Goal: Find specific page/section: Find specific page/section

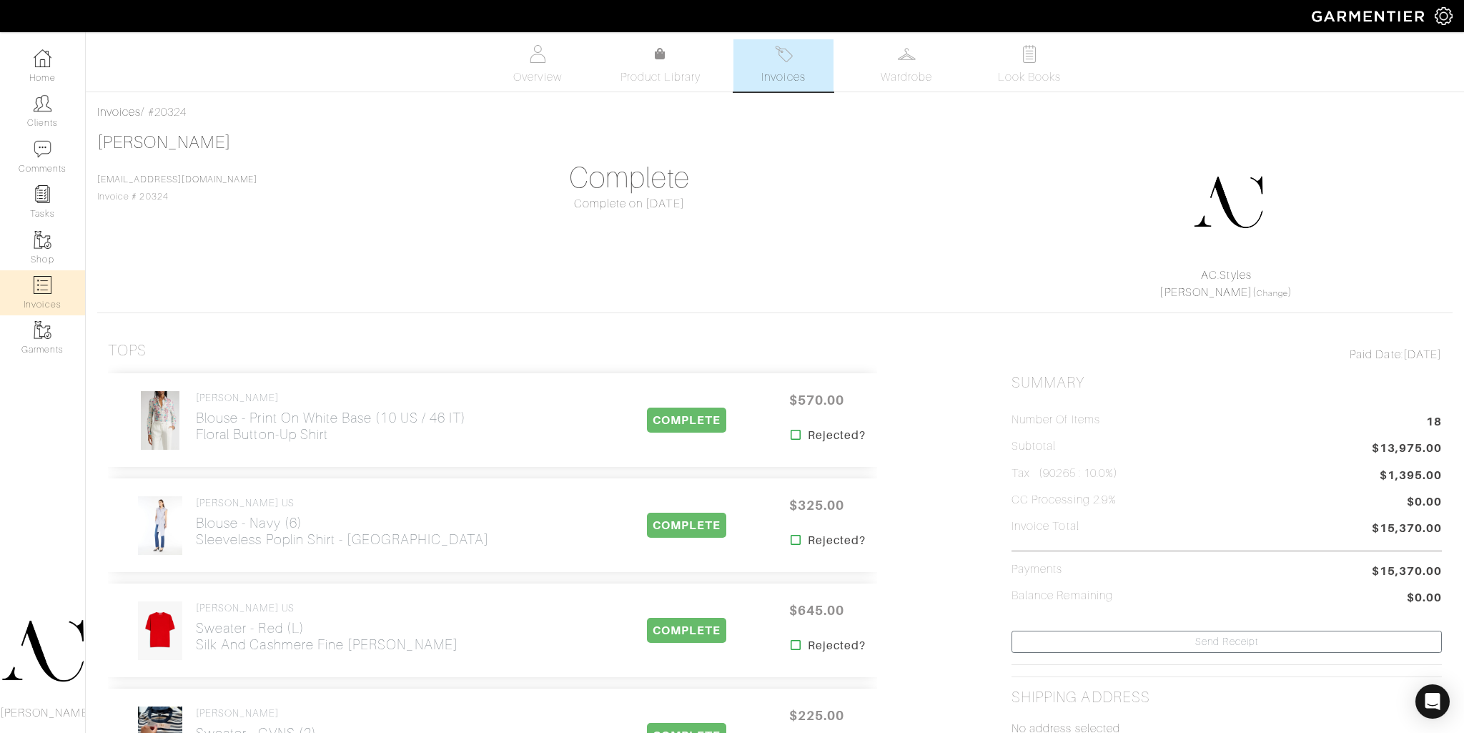
click at [51, 292] on link "Invoices" at bounding box center [42, 292] width 85 height 45
select select
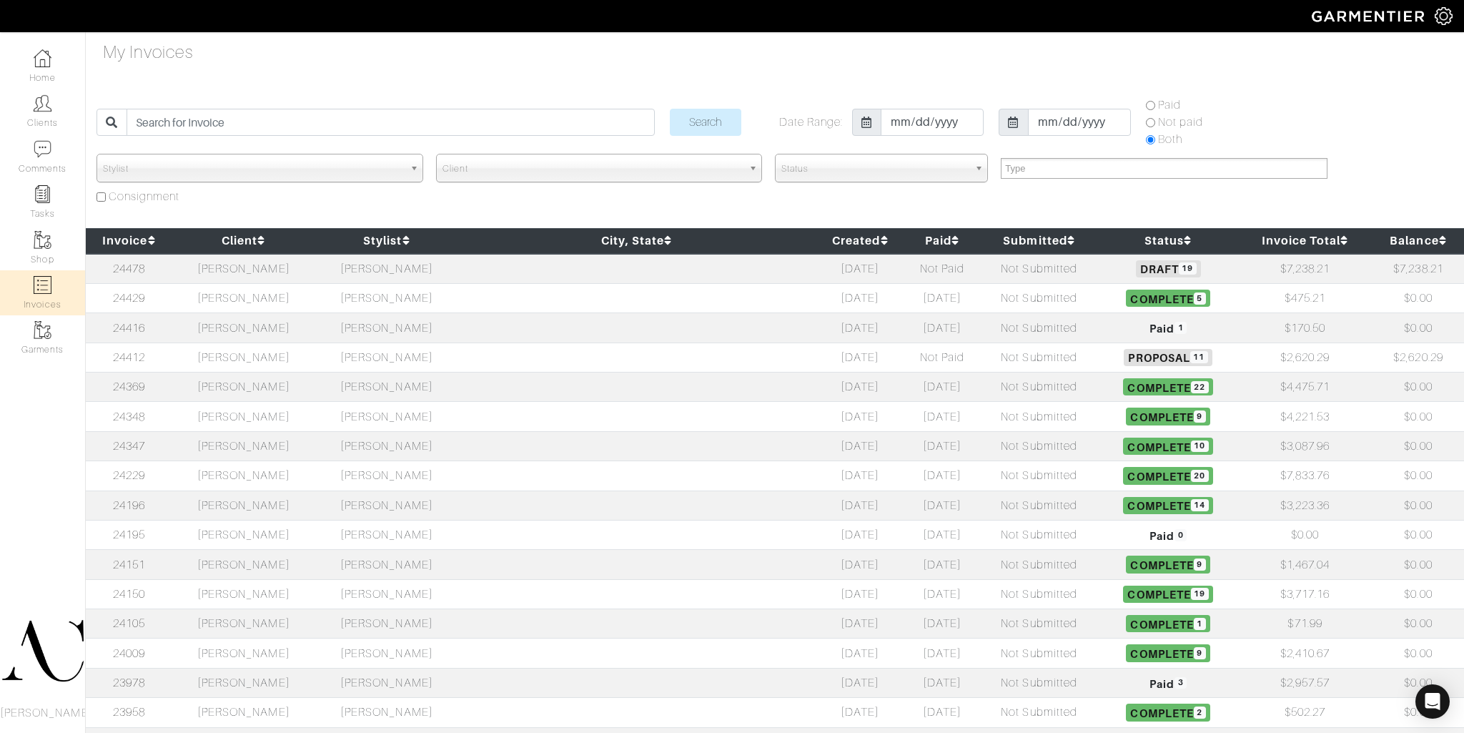
click at [277, 358] on td "[PERSON_NAME]" at bounding box center [243, 356] width 143 height 29
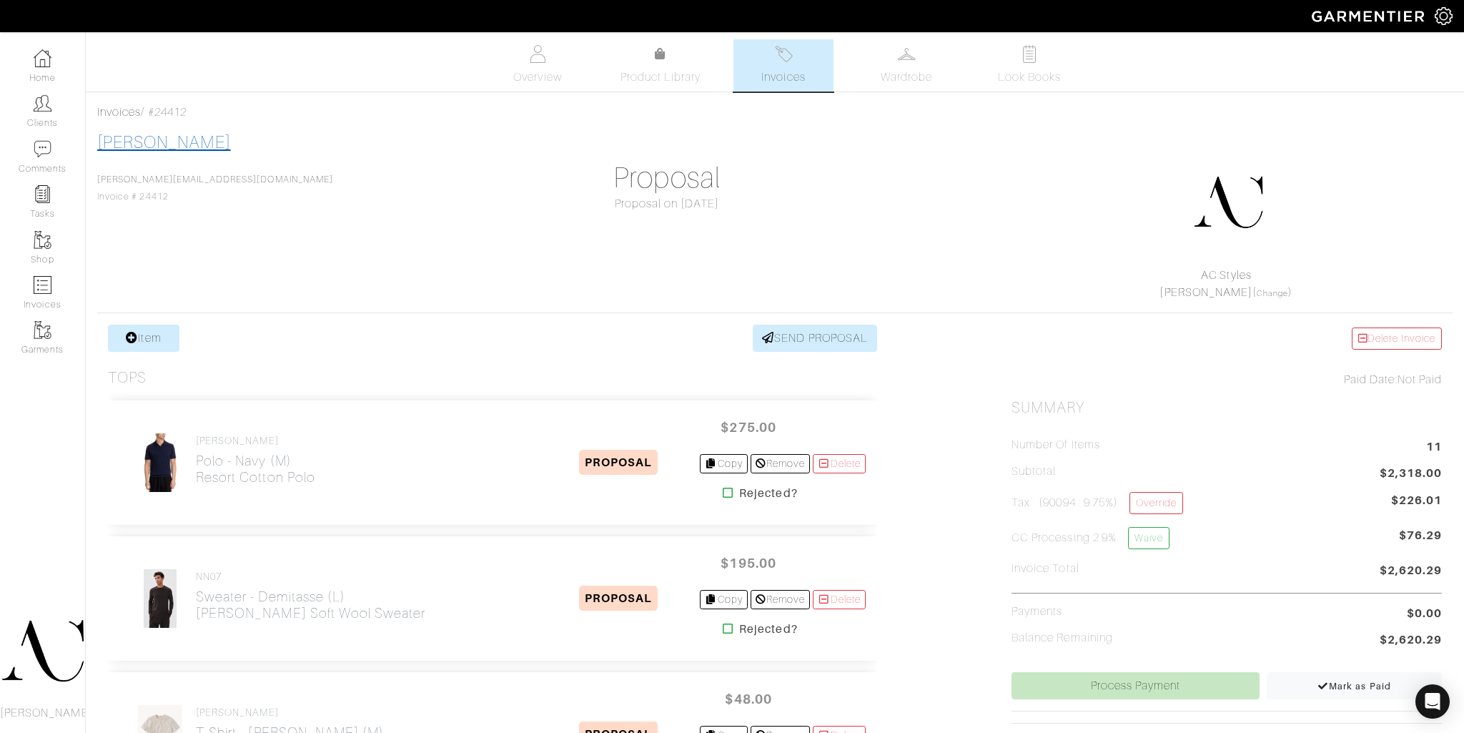
click at [149, 140] on link "[PERSON_NAME]" at bounding box center [164, 142] width 134 height 19
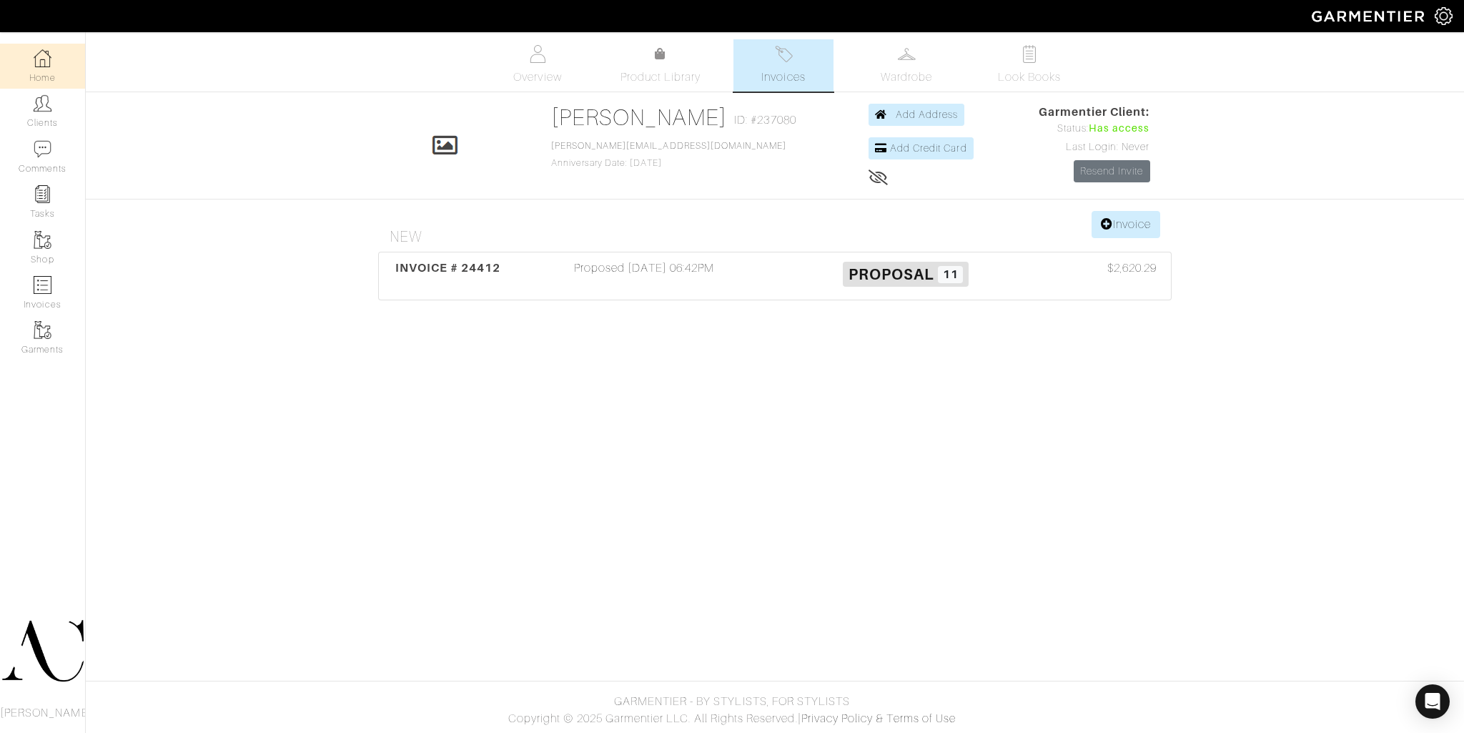
click at [44, 62] on img at bounding box center [43, 58] width 18 height 18
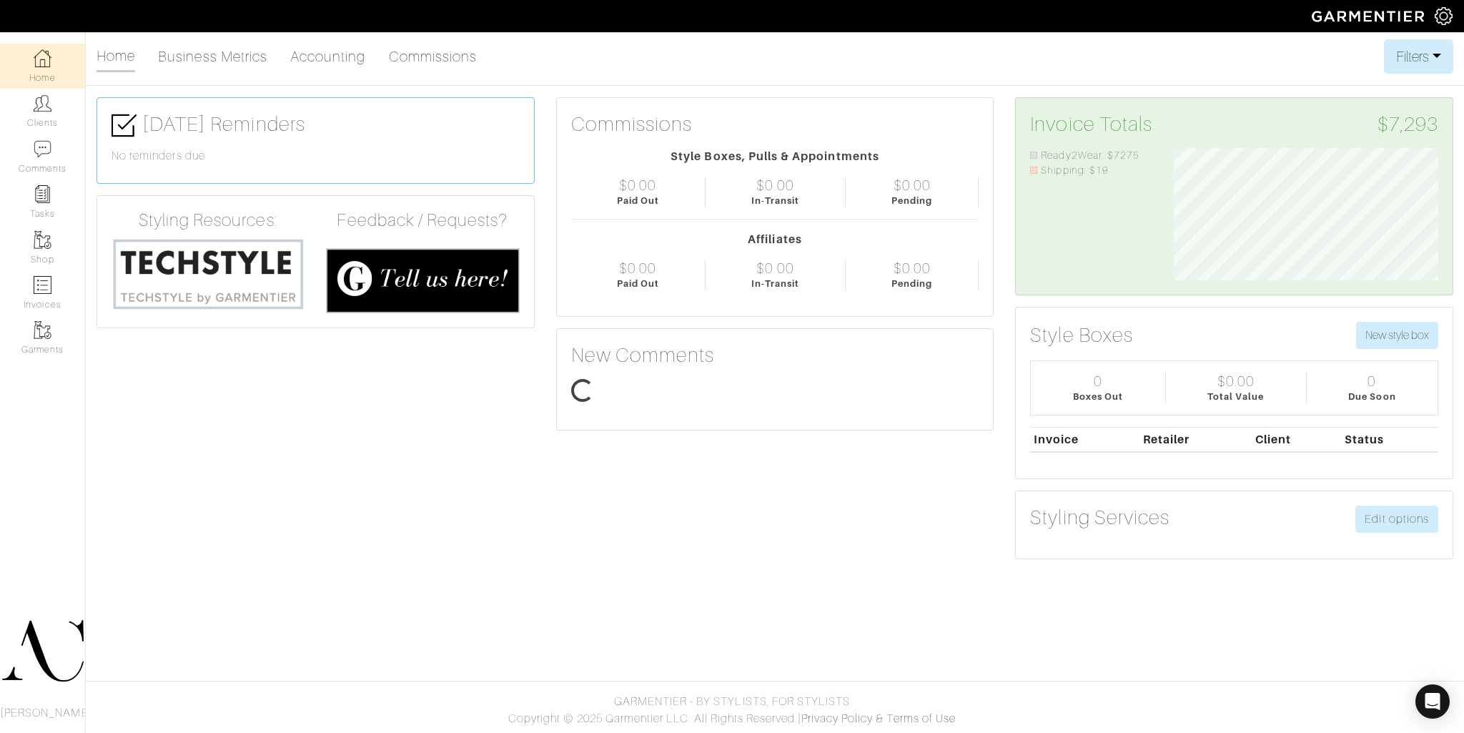
scroll to position [132, 286]
click at [51, 287] on img at bounding box center [43, 285] width 18 height 18
select select
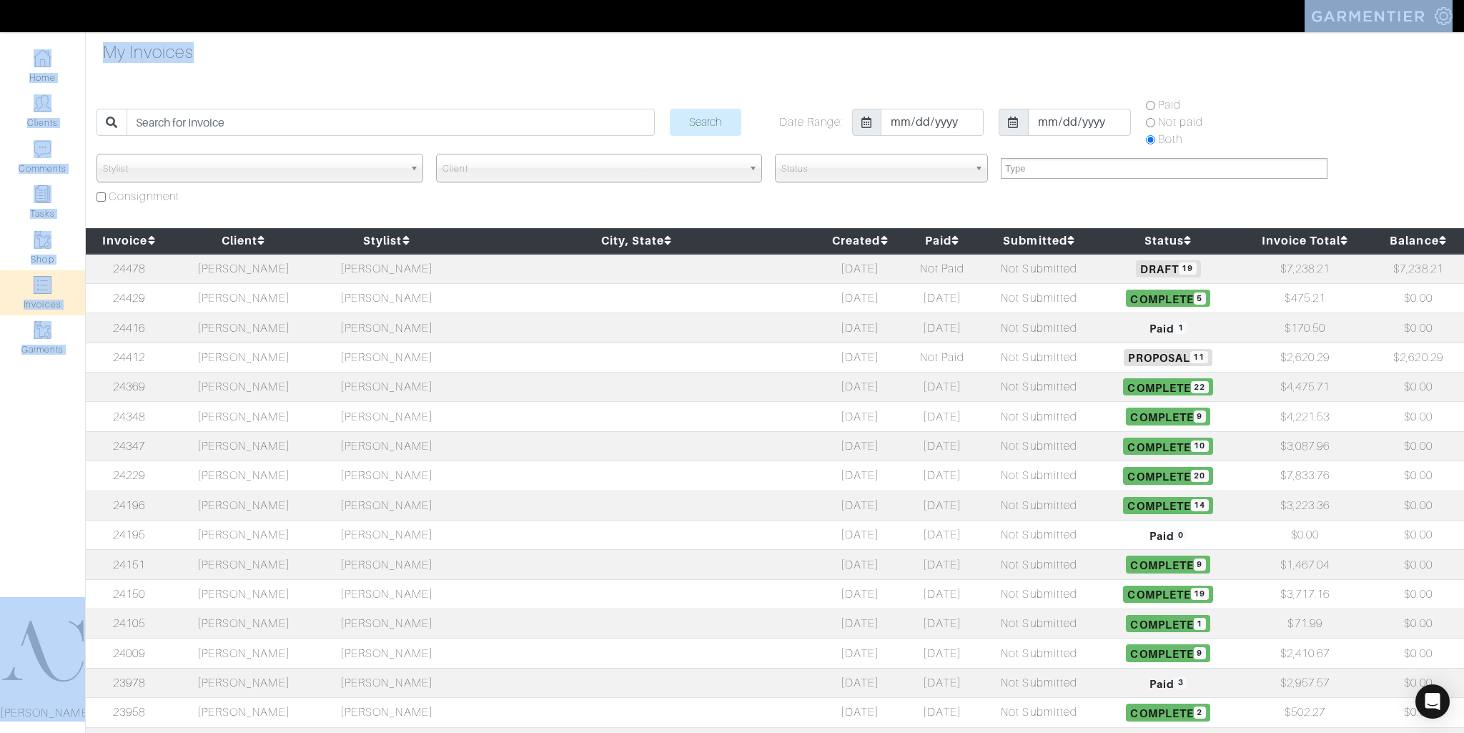
click at [462, 30] on div "Company Settings Manage Subscription My Profile Stylists Sign Out Home Clients …" at bounding box center [732, 516] width 1464 height 1032
